Goal: Navigation & Orientation: Find specific page/section

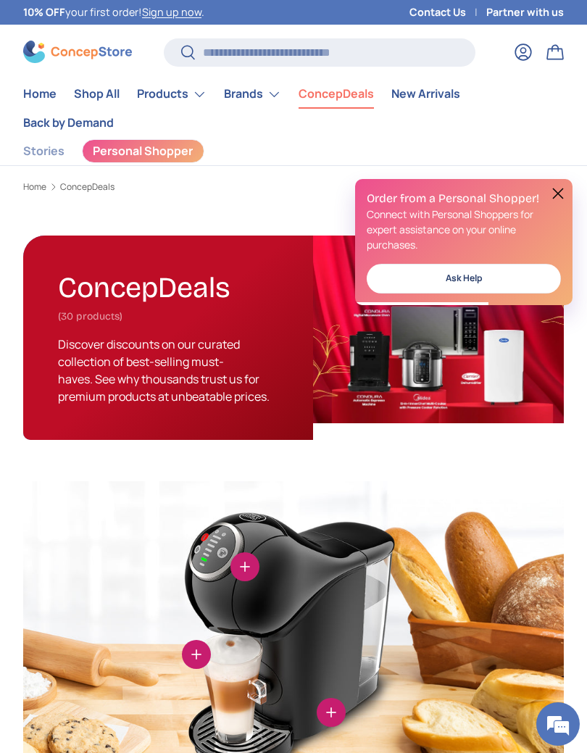
click at [92, 272] on h1 "ConcepDeals" at bounding box center [144, 284] width 172 height 41
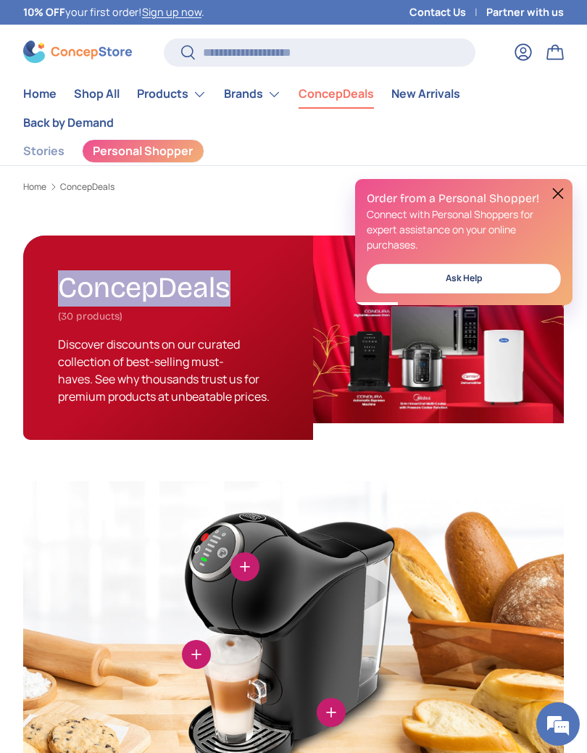
click at [49, 164] on link "Stories" at bounding box center [43, 151] width 41 height 28
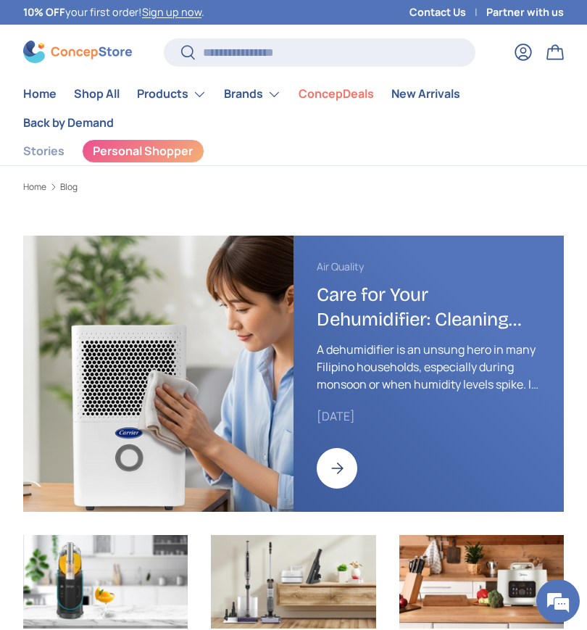
click at [46, 12] on strong "10% OFF" at bounding box center [44, 12] width 42 height 14
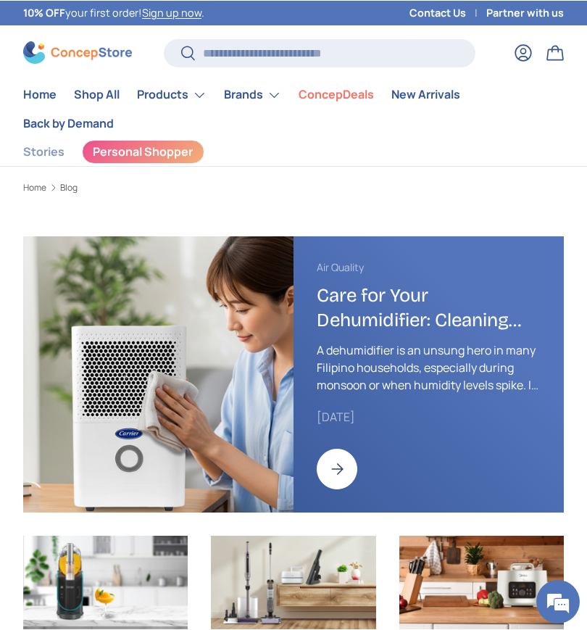
scroll to position [-1, 0]
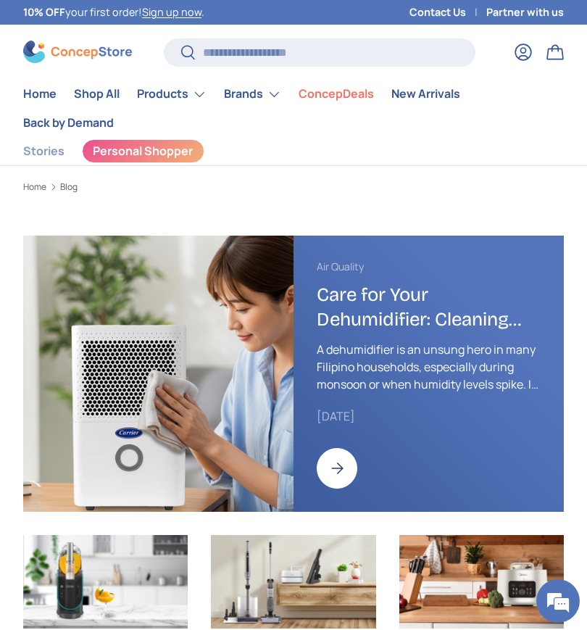
click at [21, 14] on div "10% OFF your first order! Sign up now . Contact Us Partner with us" at bounding box center [293, 12] width 587 height 25
